Goal: Information Seeking & Learning: Learn about a topic

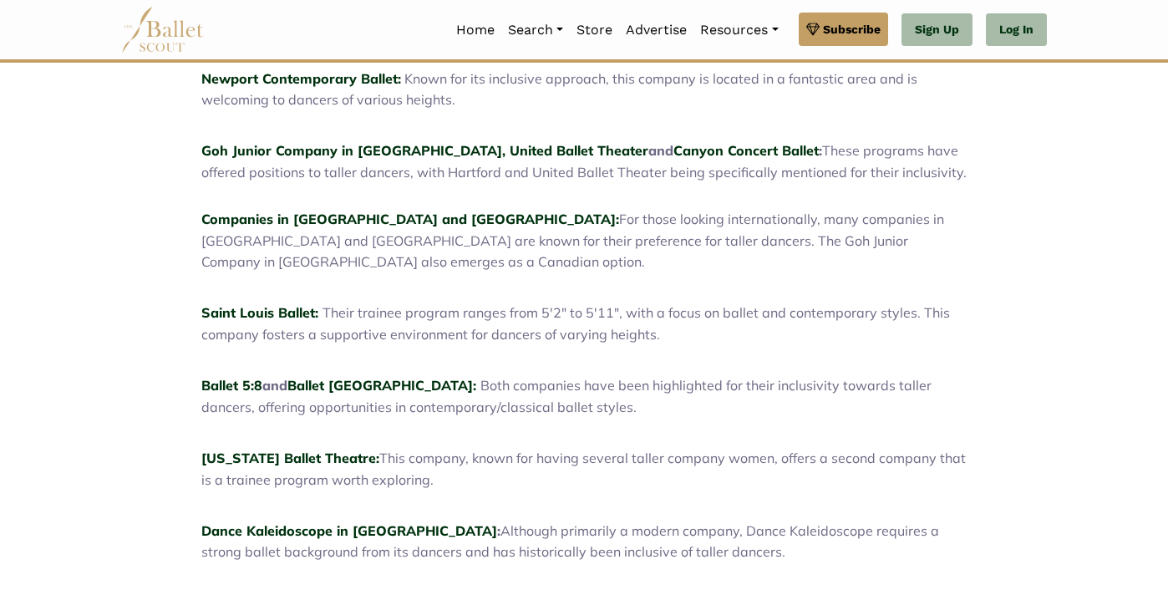
scroll to position [789, 0]
click at [201, 303] on link "Saint Louis Ballet:" at bounding box center [259, 311] width 117 height 17
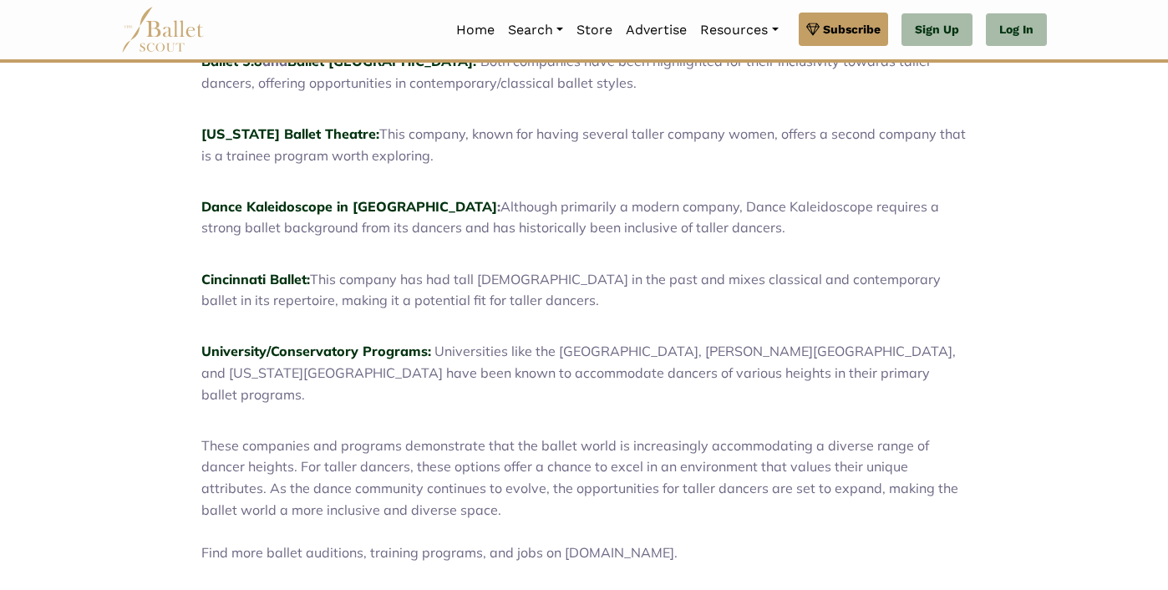
scroll to position [1111, 0]
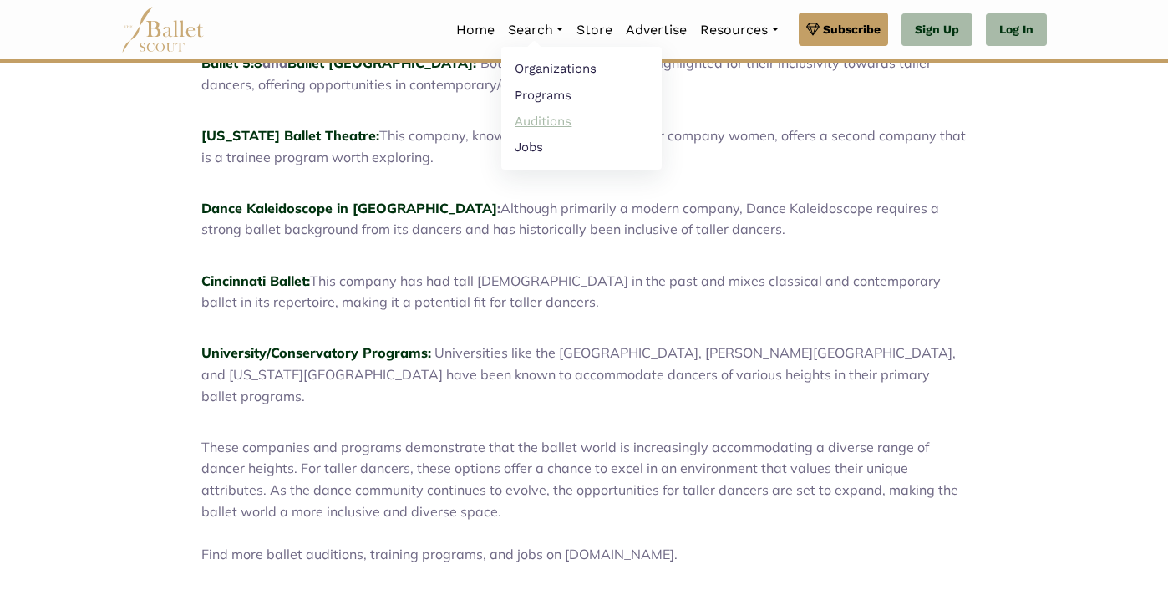
click at [615, 114] on link "Auditions" at bounding box center [581, 121] width 160 height 26
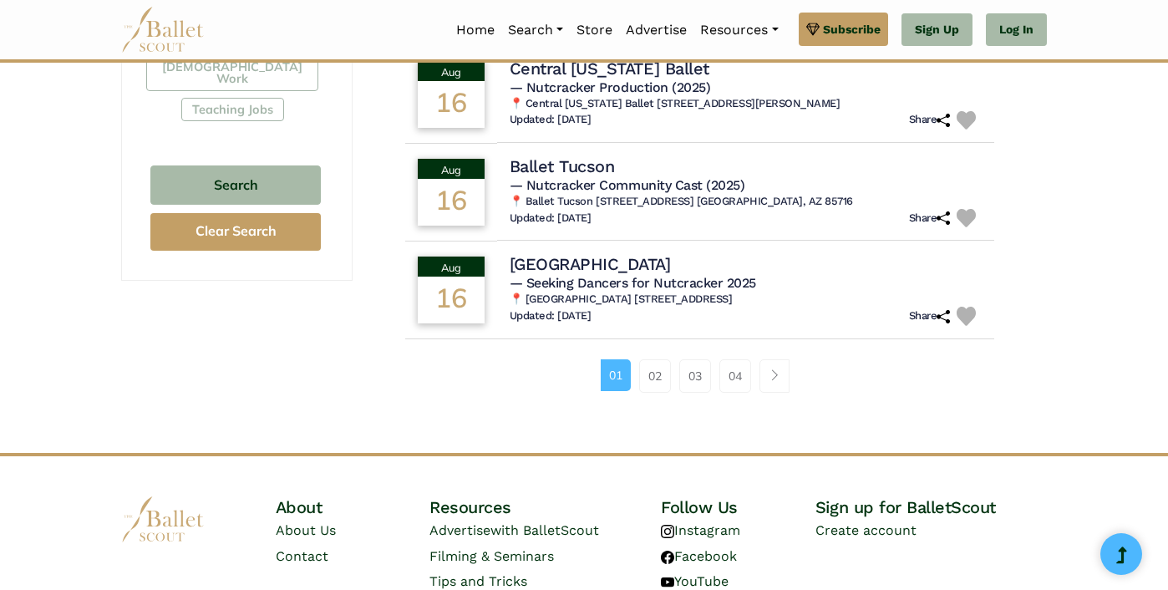
scroll to position [1105, 0]
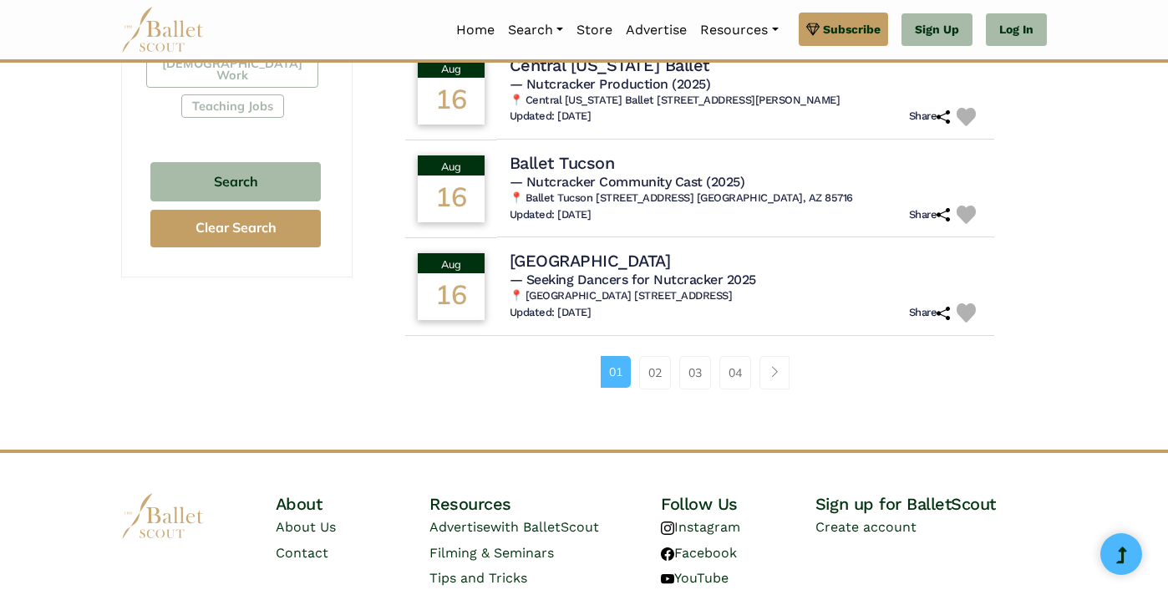
click at [680, 387] on li "02" at bounding box center [660, 372] width 40 height 33
click at [671, 383] on link "02" at bounding box center [655, 372] width 32 height 33
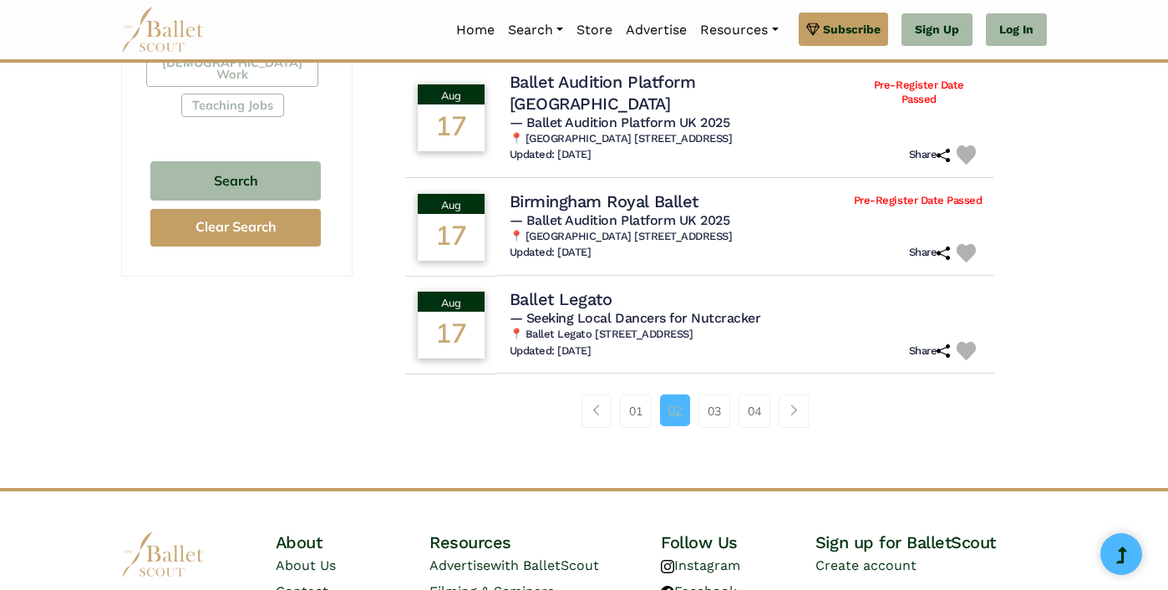
scroll to position [1107, 0]
click at [722, 393] on link "03" at bounding box center [714, 409] width 32 height 33
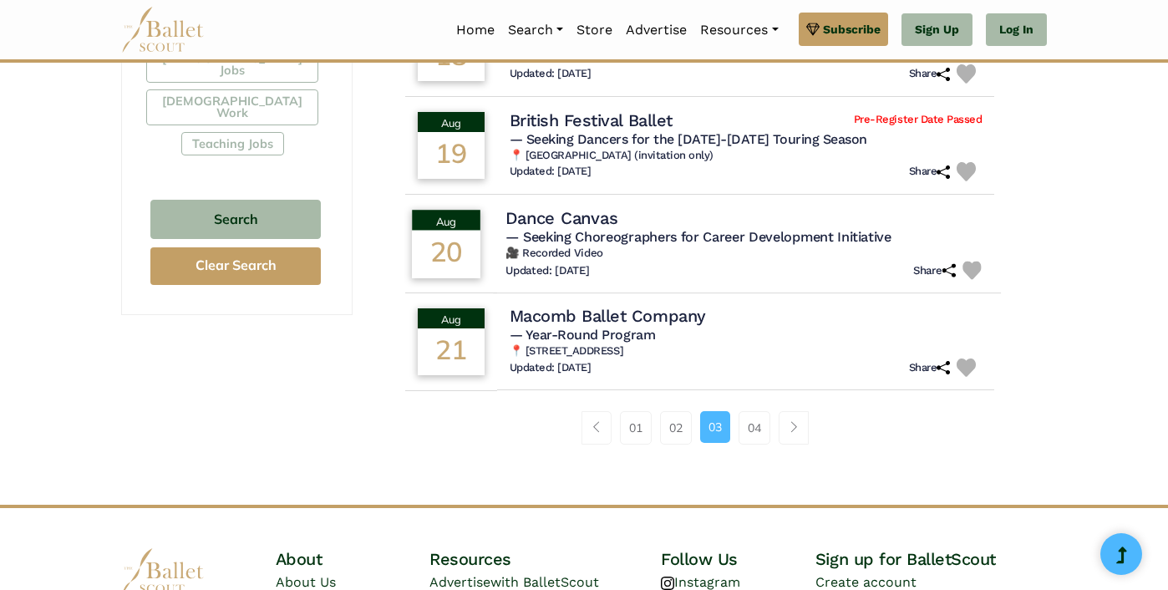
scroll to position [1072, 0]
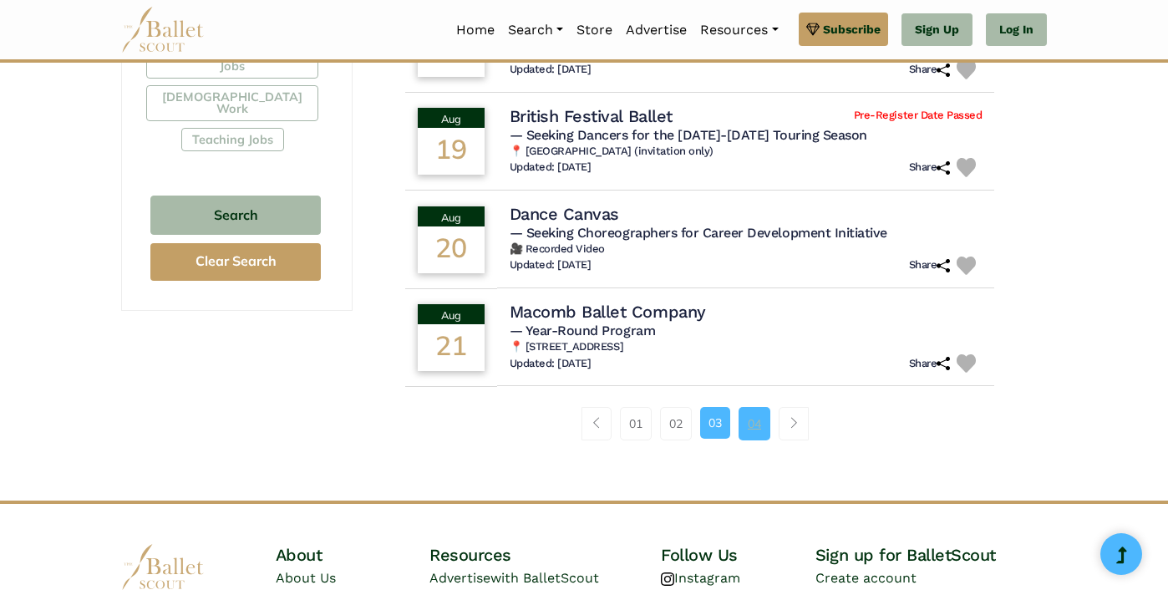
click at [763, 415] on link "04" at bounding box center [754, 423] width 32 height 33
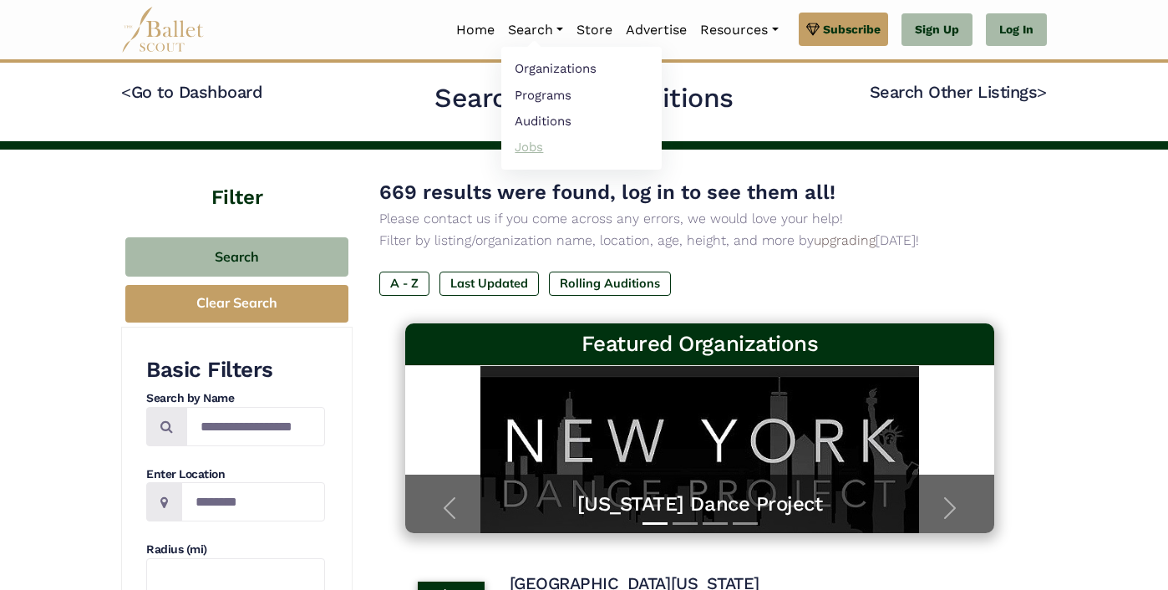
click at [600, 145] on link "Jobs" at bounding box center [581, 147] width 160 height 26
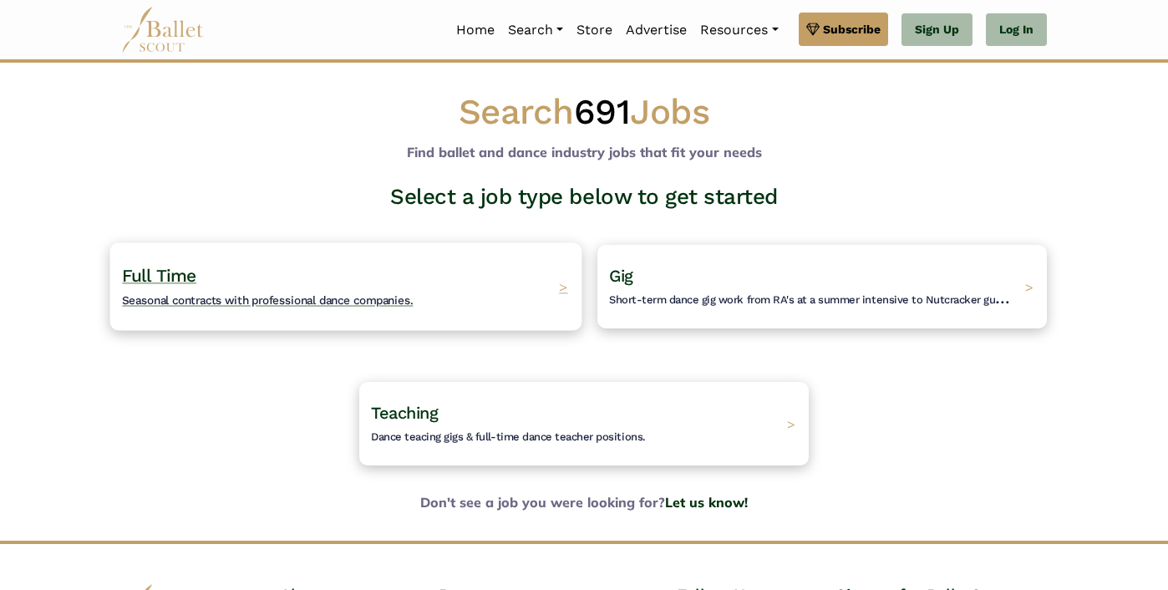
click at [312, 292] on h4 "Full Time Seasonal contracts with professional dance companies." at bounding box center [267, 287] width 291 height 46
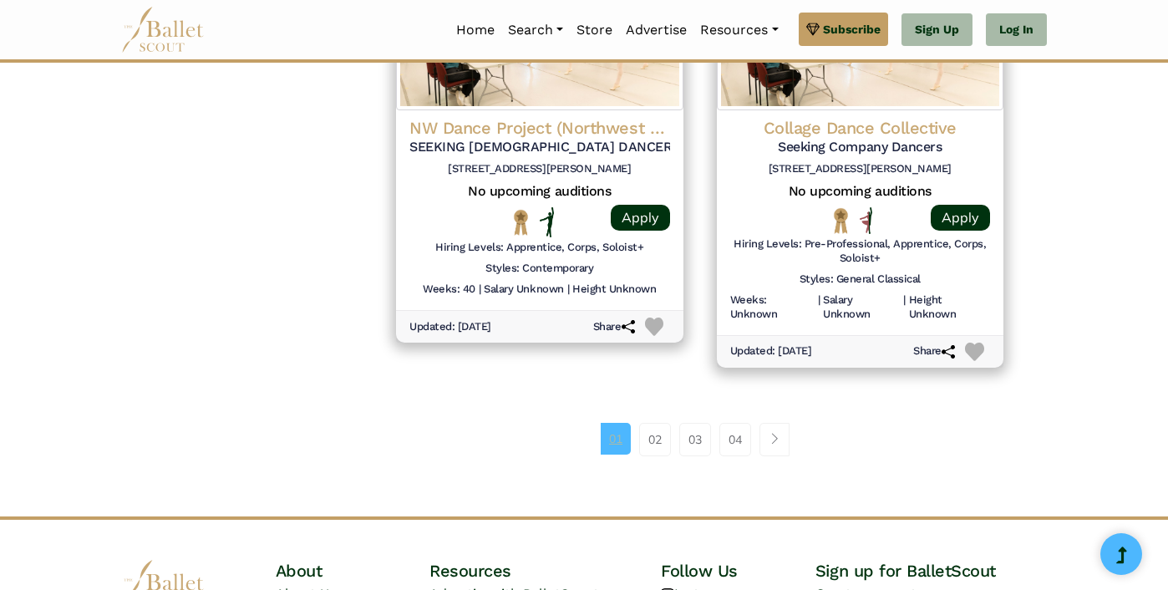
scroll to position [2351, 0]
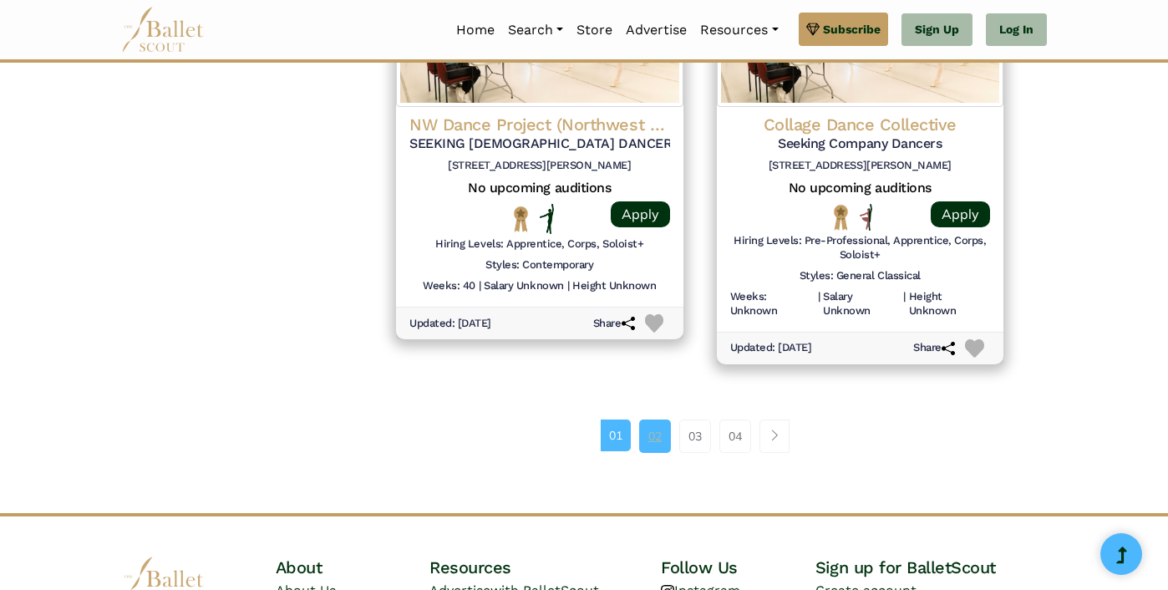
click at [671, 419] on link "02" at bounding box center [655, 435] width 32 height 33
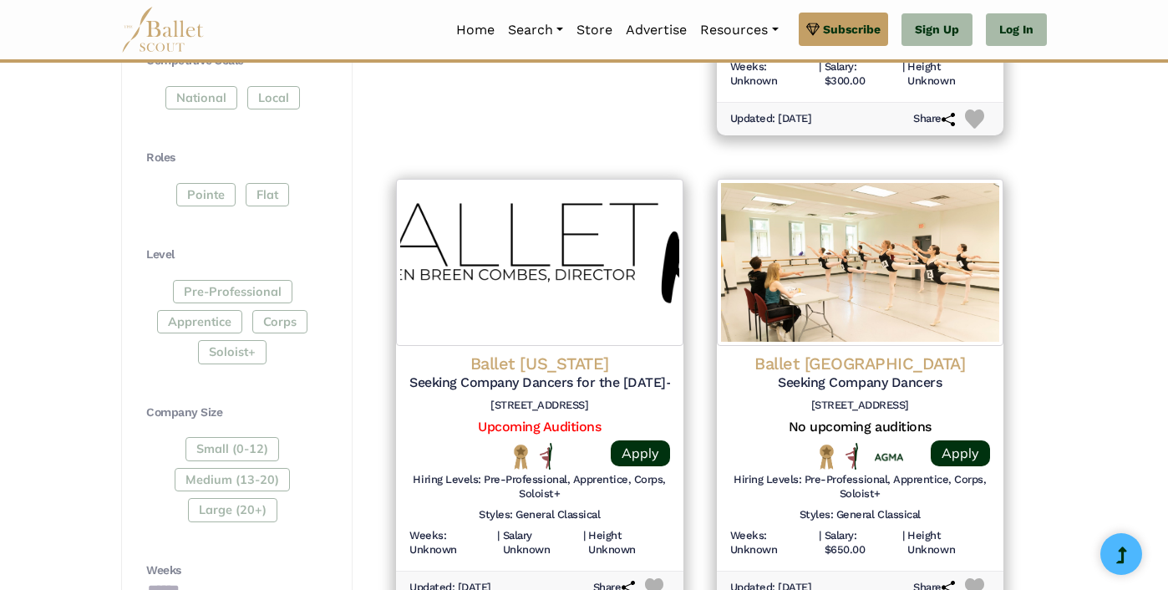
scroll to position [705, 0]
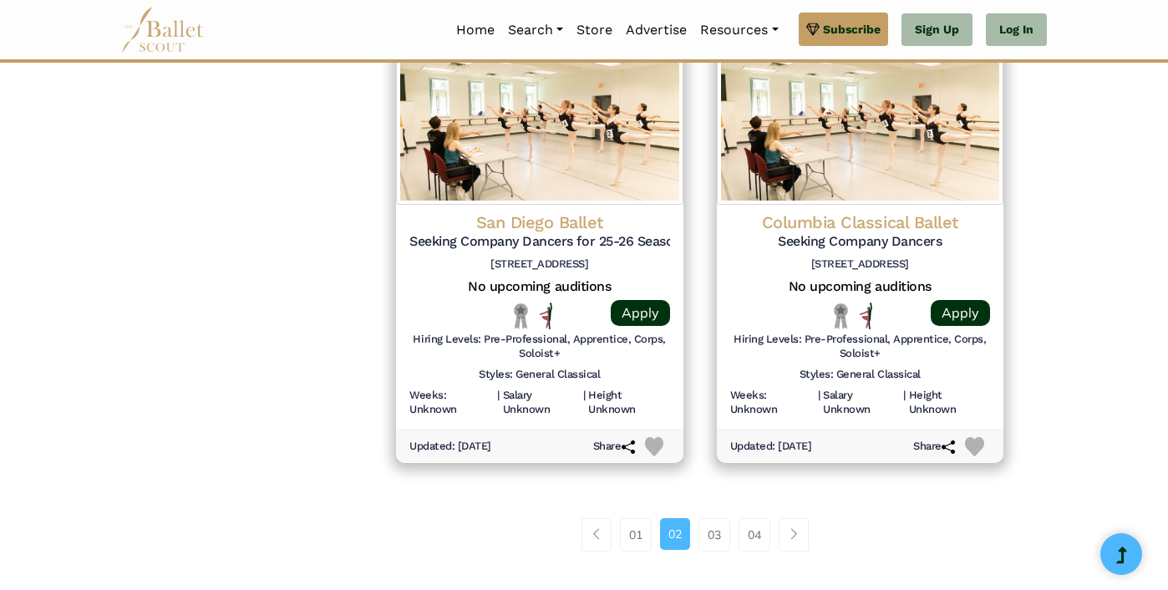
scroll to position [2250, 0]
click at [728, 517] on link "03" at bounding box center [714, 533] width 32 height 33
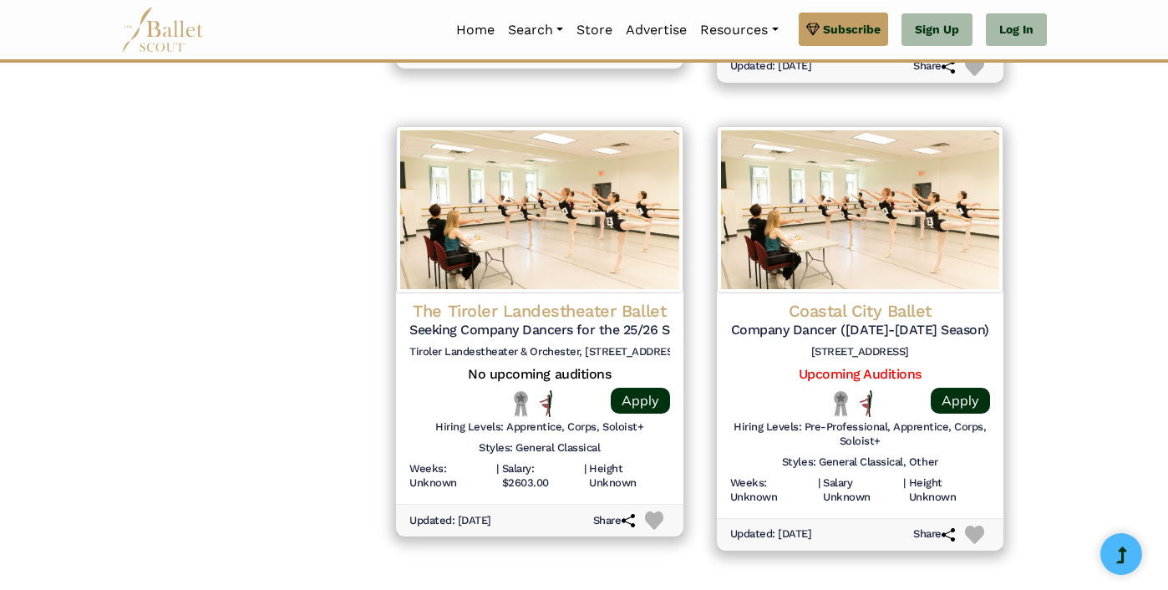
scroll to position [2169, 0]
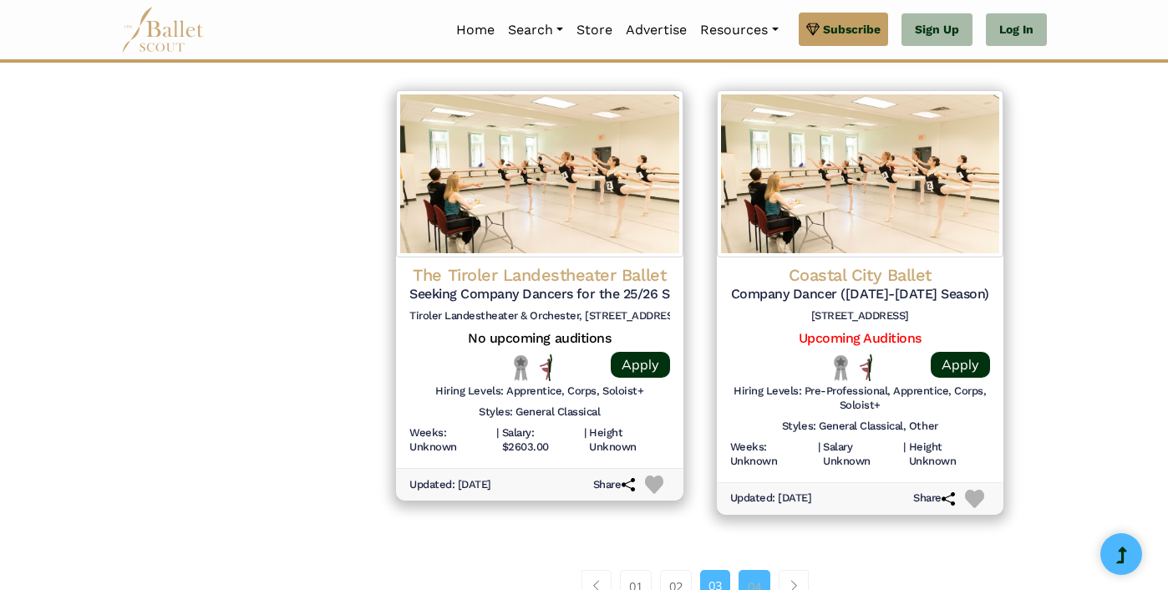
click at [770, 570] on link "04" at bounding box center [754, 586] width 32 height 33
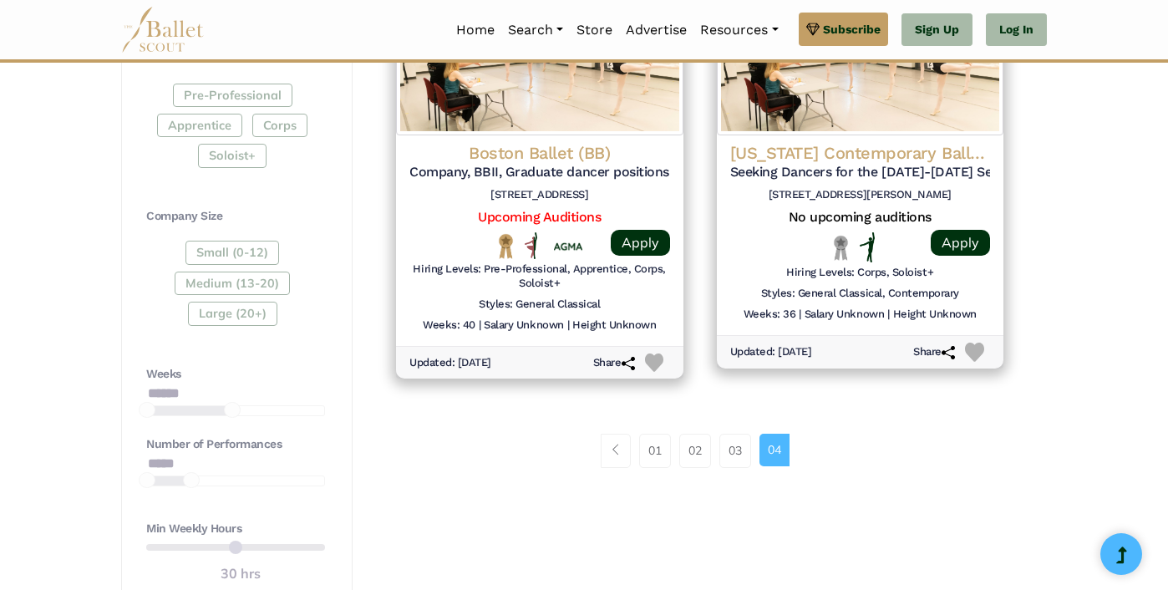
scroll to position [900, 0]
